Goal: Task Accomplishment & Management: Manage account settings

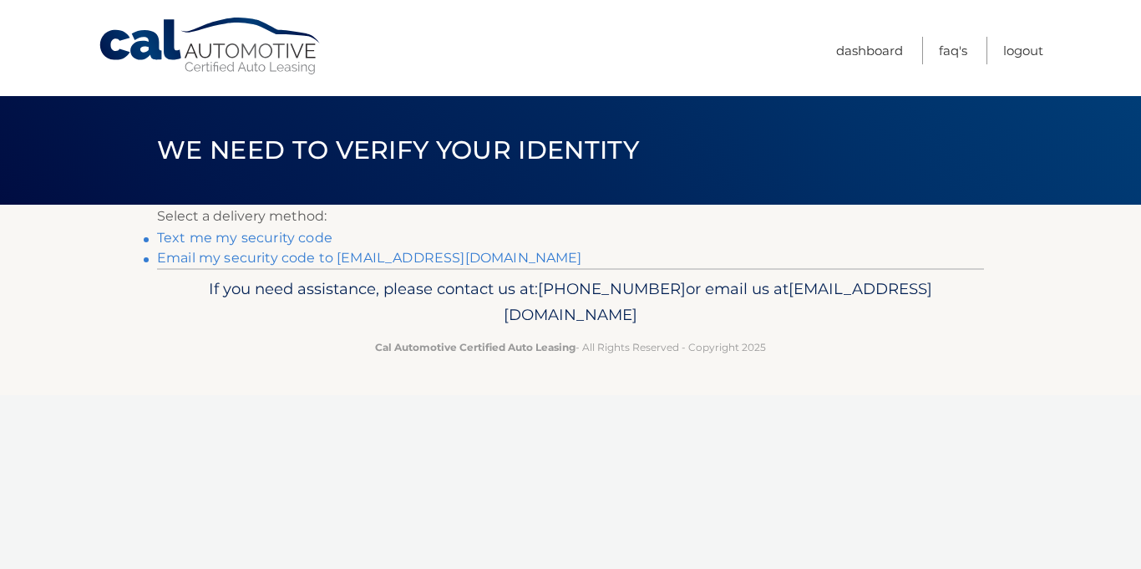
click at [271, 259] on link "Email my security code to c********@rochester.rr.com" at bounding box center [369, 258] width 425 height 16
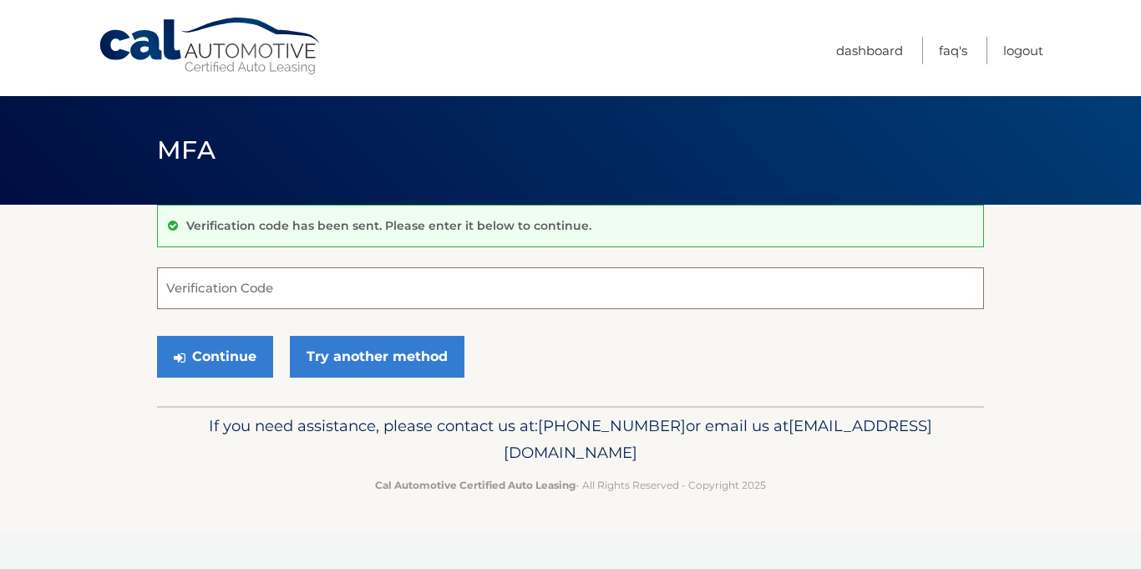
click at [317, 269] on input "Verification Code" at bounding box center [570, 288] width 827 height 42
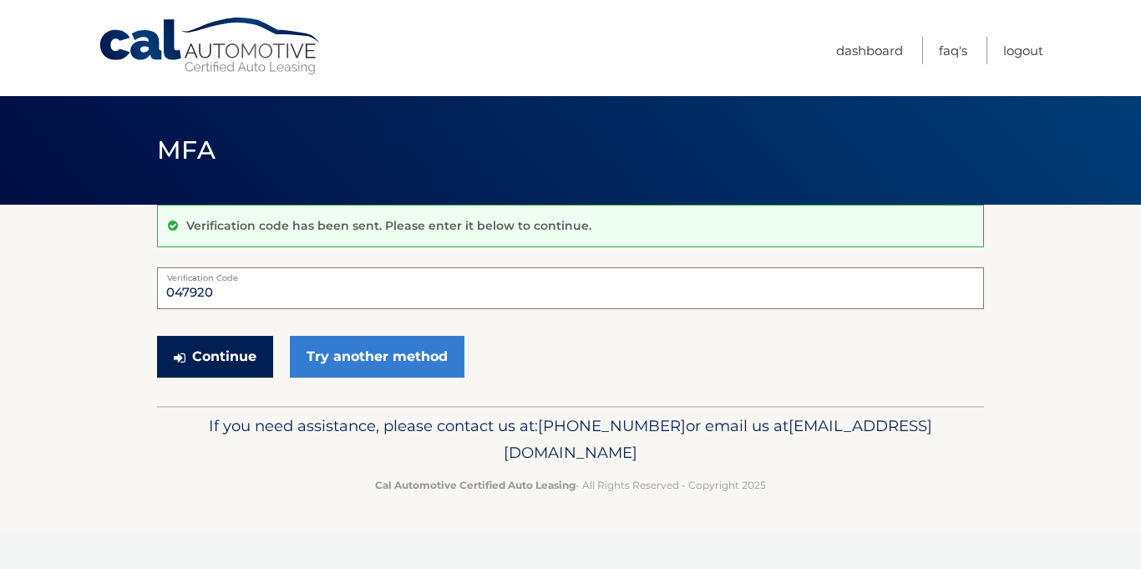
type input "047920"
click at [206, 350] on button "Continue" at bounding box center [215, 357] width 116 height 42
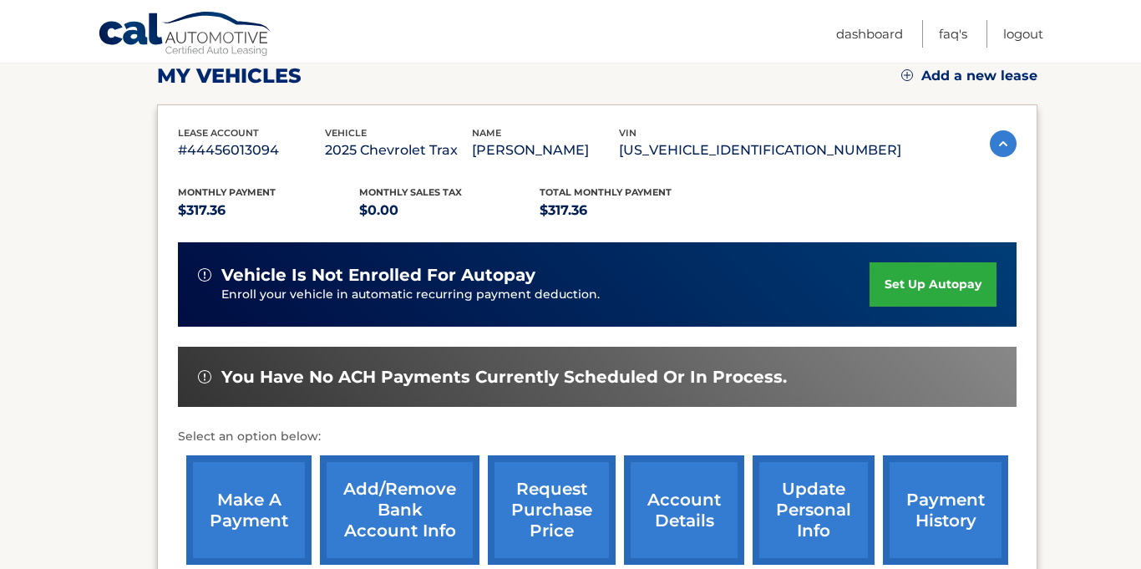
scroll to position [243, 0]
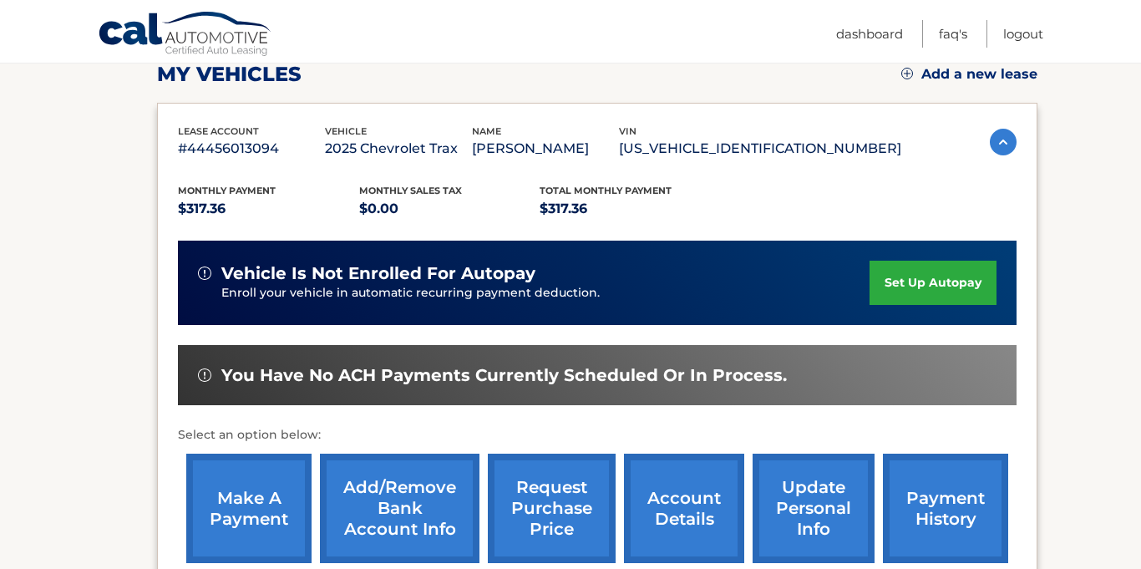
click at [901, 298] on link "set up autopay" at bounding box center [933, 283] width 127 height 44
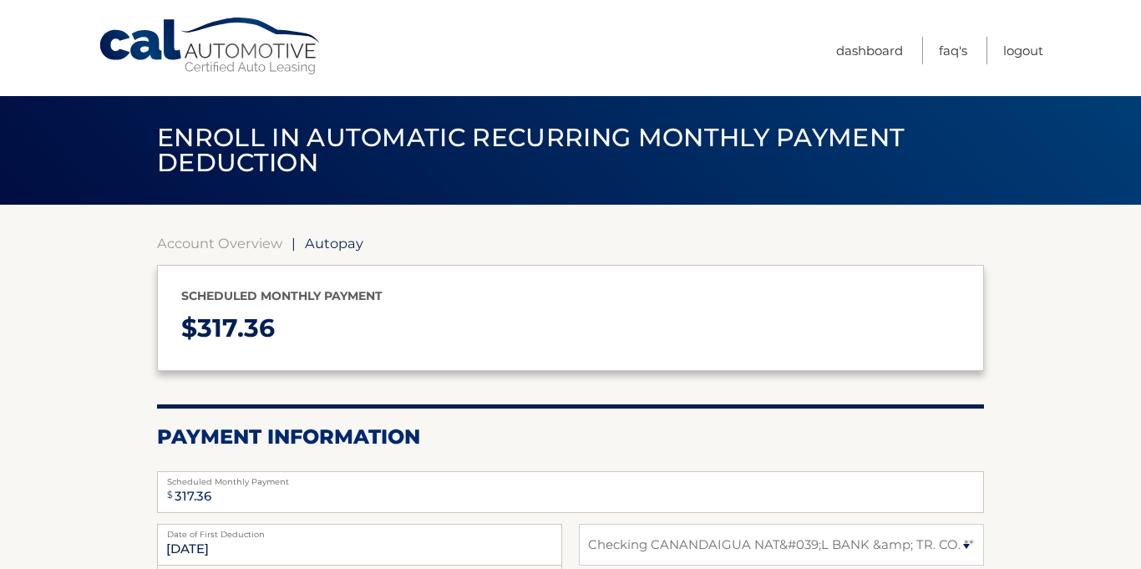
select select "OTQxYzdjMTUtNzJkMy00ZTQ4LWEzYTEtMTc5MjQ4OWUyNDE5"
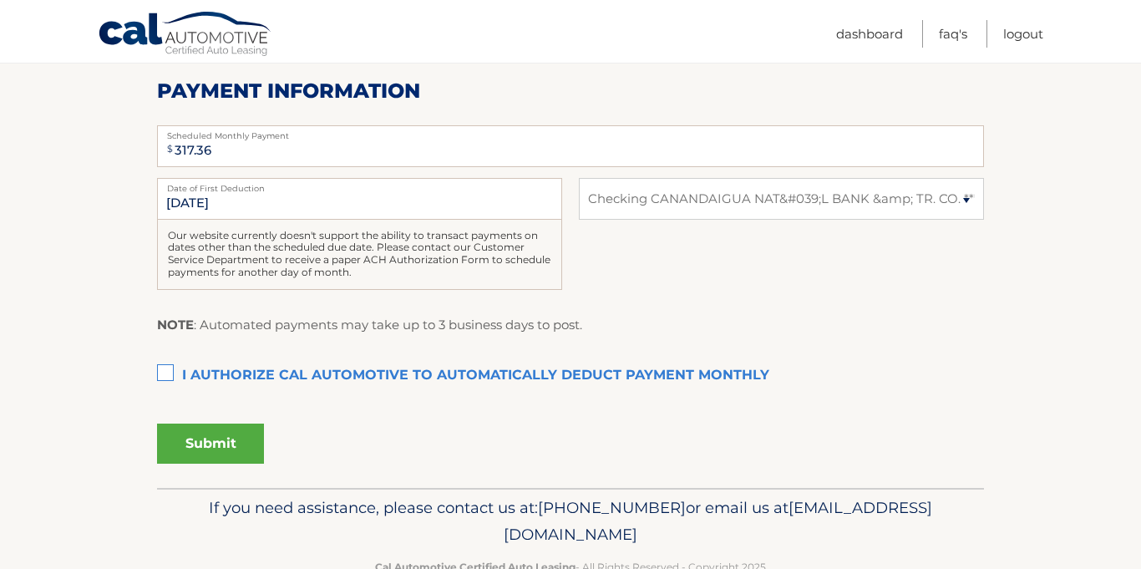
scroll to position [348, 0]
click at [169, 370] on label "I authorize cal automotive to automatically deduct payment monthly This checkbo…" at bounding box center [570, 374] width 827 height 33
click at [0, 0] on input "I authorize cal automotive to automatically deduct payment monthly This checkbo…" at bounding box center [0, 0] width 0 height 0
click at [216, 457] on button "Submit" at bounding box center [210, 442] width 107 height 40
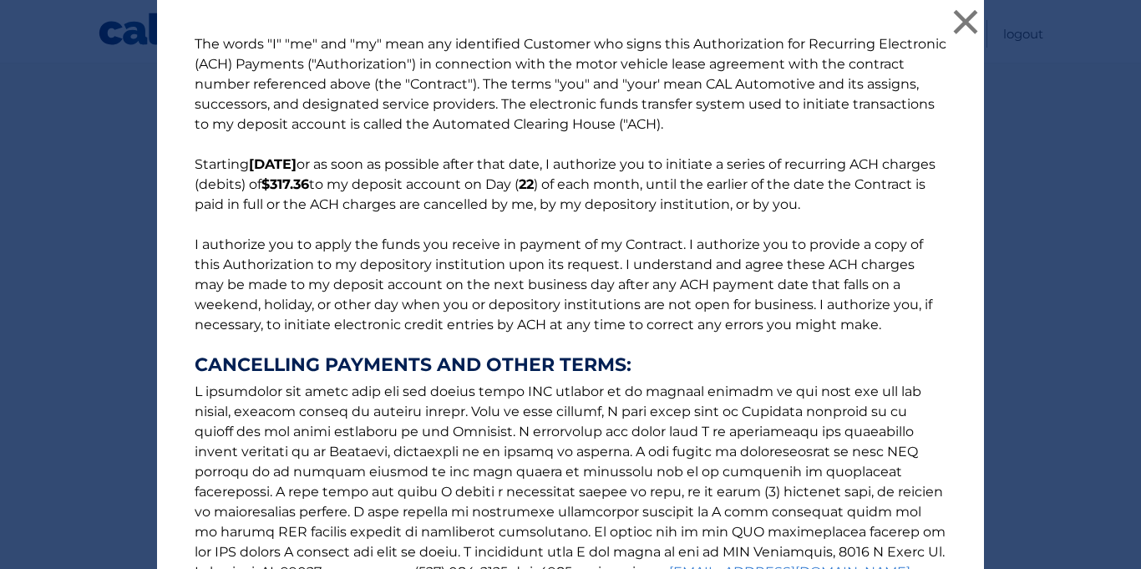
scroll to position [221, 0]
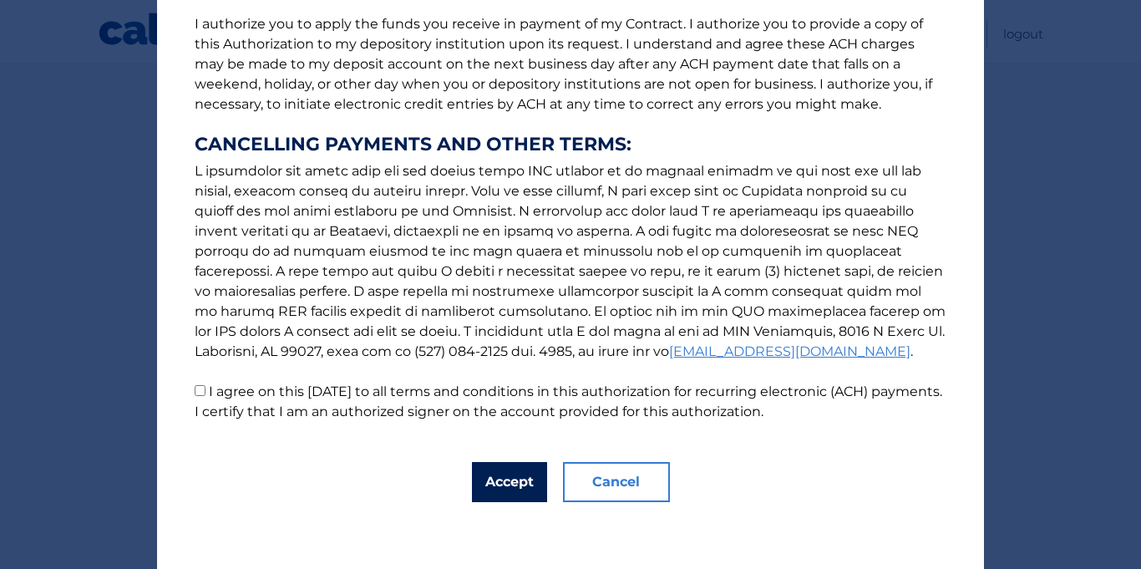
click at [488, 481] on button "Accept" at bounding box center [509, 482] width 75 height 40
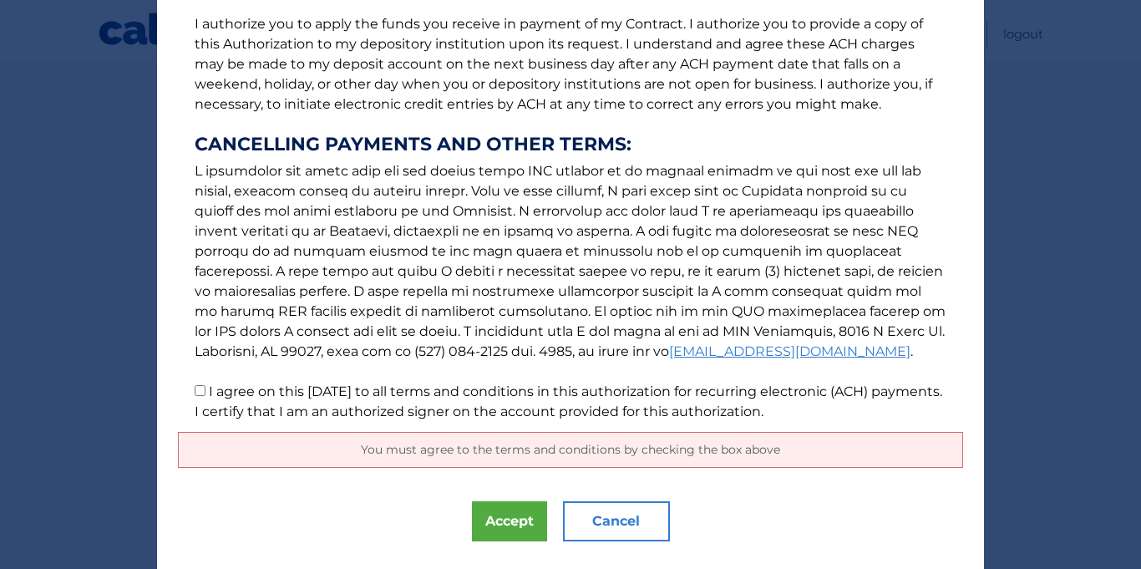
click at [218, 392] on label "I agree on this 09/28/2025 to all terms and conditions in this authorization fo…" at bounding box center [569, 401] width 748 height 36
click at [205, 392] on input "I agree on this 09/28/2025 to all terms and conditions in this authorization fo…" at bounding box center [200, 390] width 11 height 11
checkbox input "true"
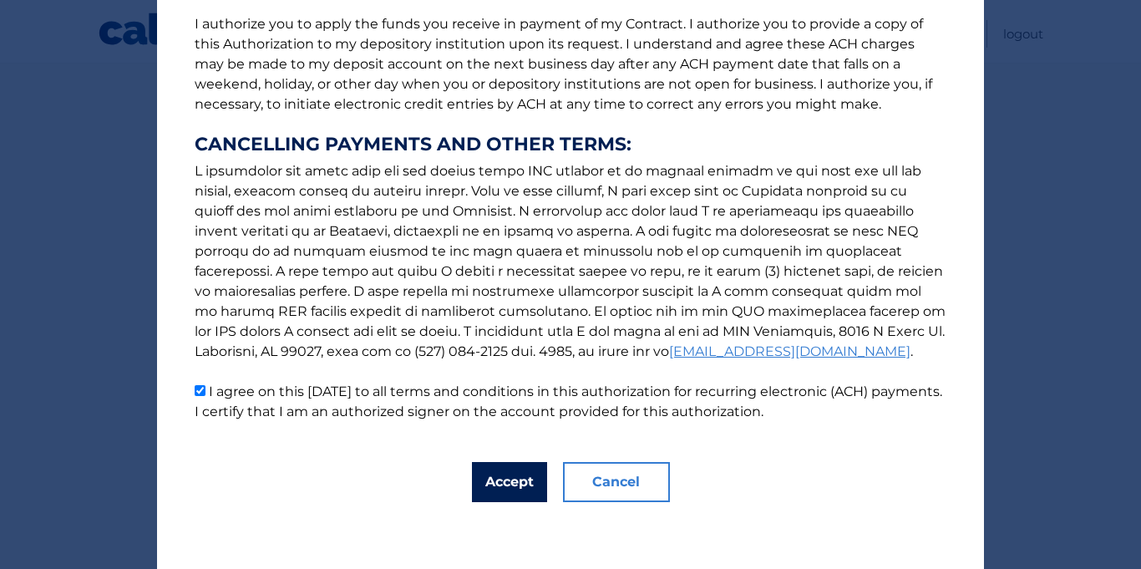
click at [510, 467] on button "Accept" at bounding box center [509, 482] width 75 height 40
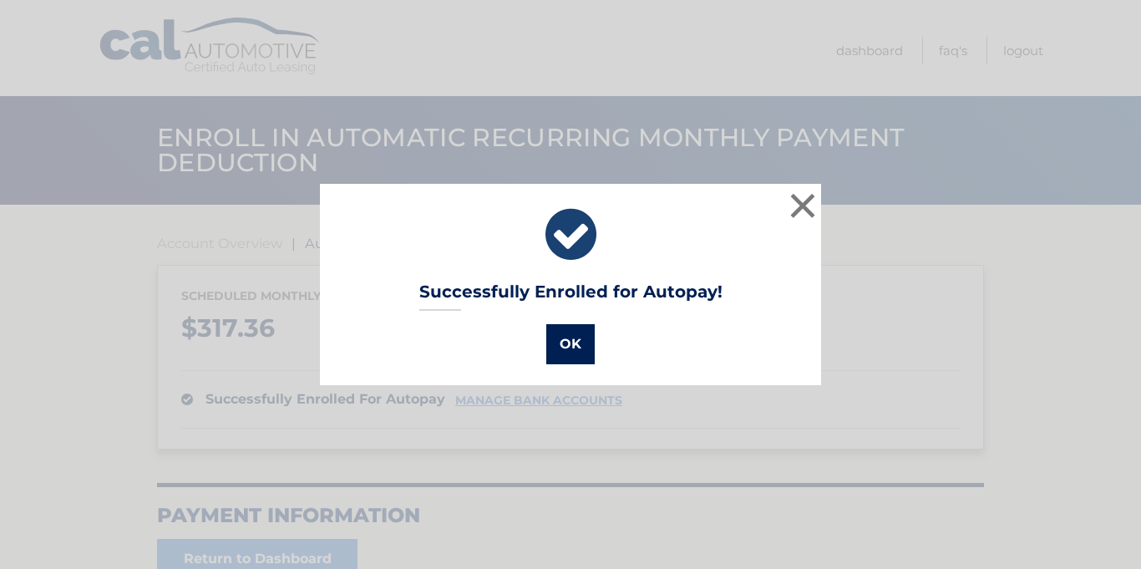
click at [577, 347] on button "OK" at bounding box center [570, 344] width 48 height 40
